Goal: Book appointment/travel/reservation

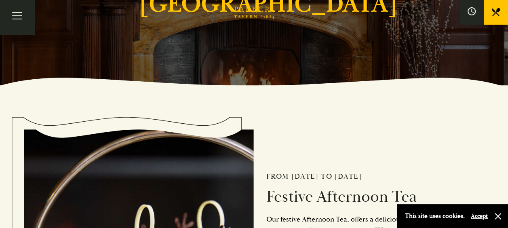
scroll to position [162, 0]
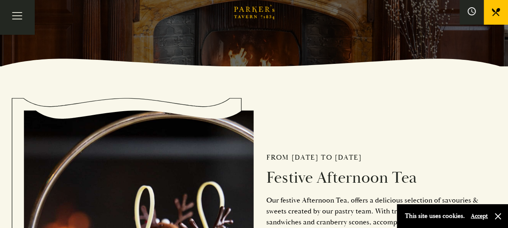
drag, startPoint x: 483, startPoint y: 215, endPoint x: 473, endPoint y: 211, distance: 10.8
click at [483, 215] on button "Accept" at bounding box center [479, 216] width 17 height 8
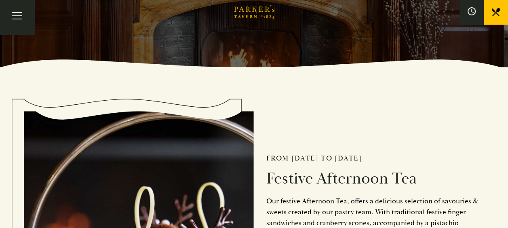
scroll to position [81, 0]
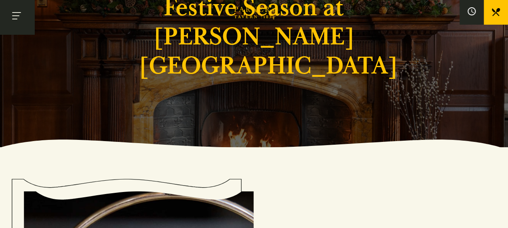
click at [19, 16] on button "Toggle navigation" at bounding box center [17, 17] width 34 height 34
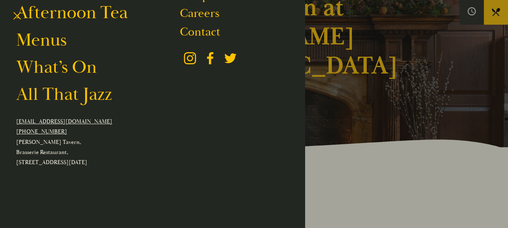
scroll to position [0, 0]
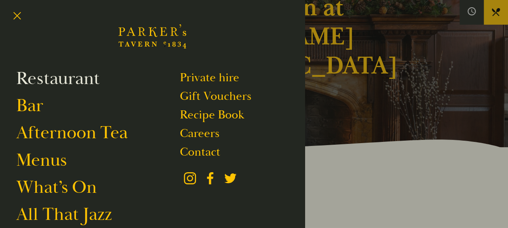
click at [63, 82] on link "Restaurant" at bounding box center [58, 78] width 84 height 23
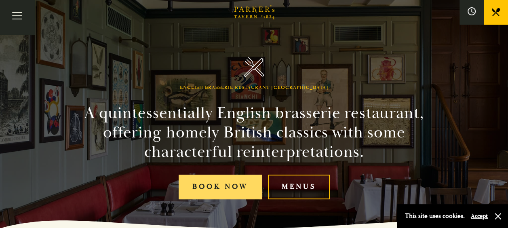
click at [239, 181] on link "Book Now" at bounding box center [220, 187] width 83 height 25
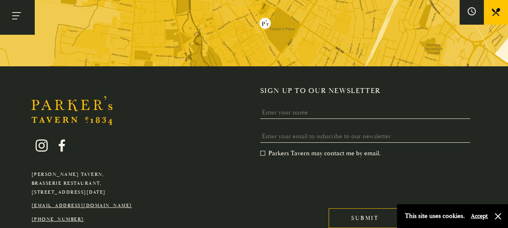
scroll to position [1461, 0]
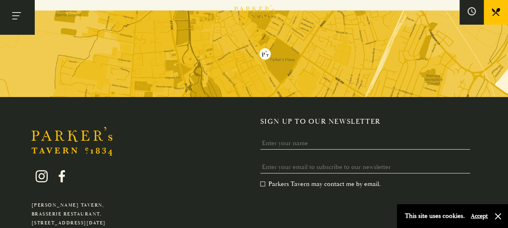
click at [11, 6] on button "Toggle navigation" at bounding box center [17, 17] width 34 height 34
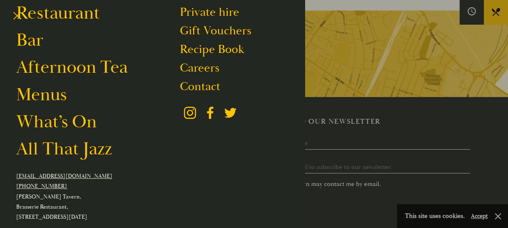
scroll to position [40, 0]
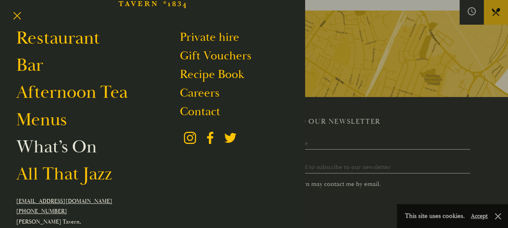
click at [68, 145] on link "What’s On" at bounding box center [56, 146] width 80 height 23
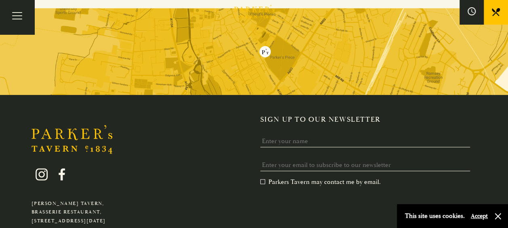
scroll to position [687, 0]
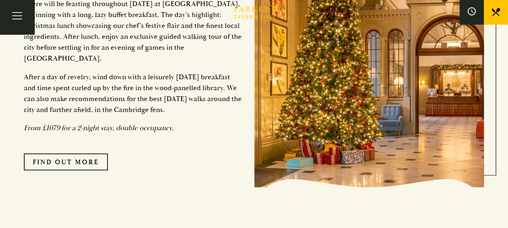
scroll to position [728, 0]
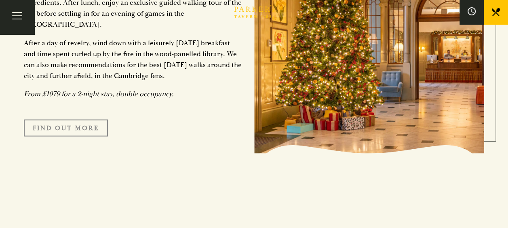
click at [64, 131] on link "FIND OUT MORE" at bounding box center [66, 127] width 84 height 17
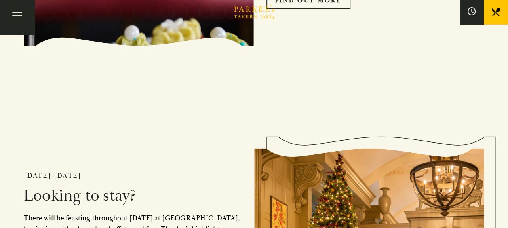
scroll to position [485, 0]
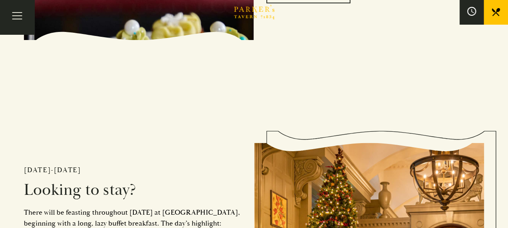
click at [468, 7] on icon at bounding box center [471, 11] width 9 height 9
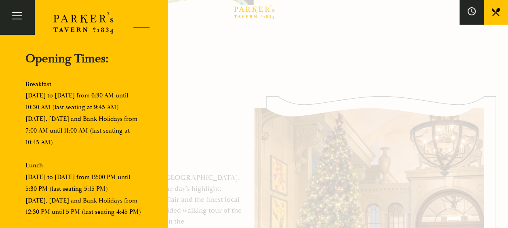
scroll to position [445, 0]
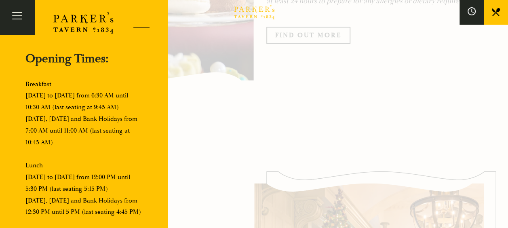
click at [132, 25] on div at bounding box center [138, 29] width 34 height 34
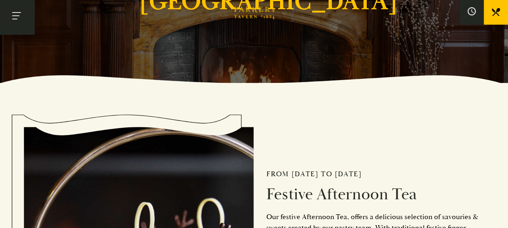
scroll to position [0, 0]
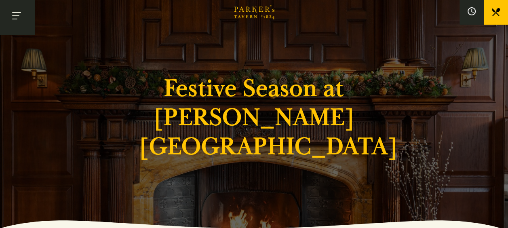
click at [20, 19] on button "Toggle navigation" at bounding box center [17, 17] width 34 height 34
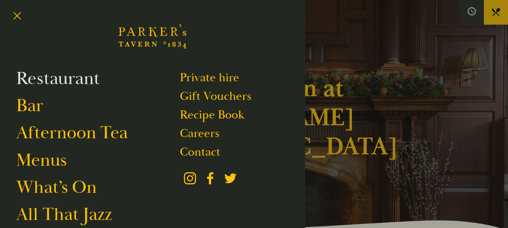
click at [53, 82] on link "Restaurant" at bounding box center [58, 78] width 84 height 23
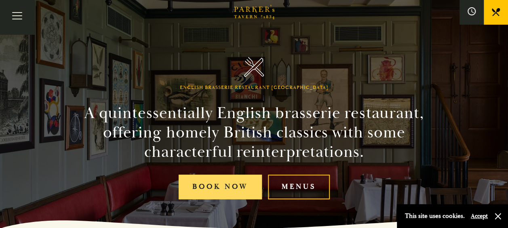
click at [236, 186] on link "Book Now" at bounding box center [220, 187] width 83 height 25
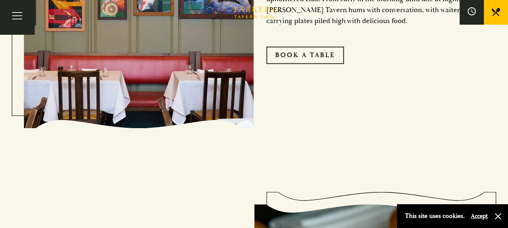
scroll to position [364, 0]
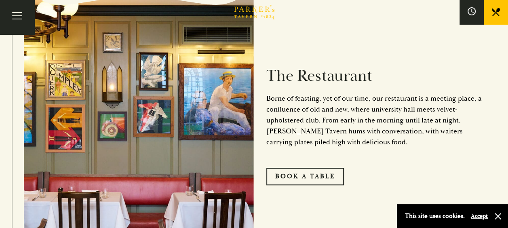
click at [307, 82] on h2 "The Restaurant" at bounding box center [375, 75] width 218 height 19
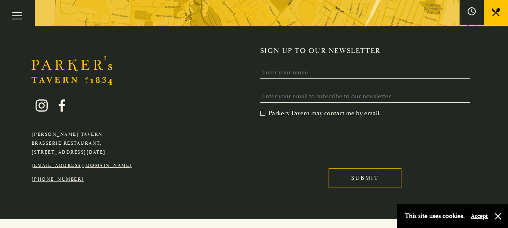
scroll to position [1536, 0]
